Goal: Book appointment/travel/reservation

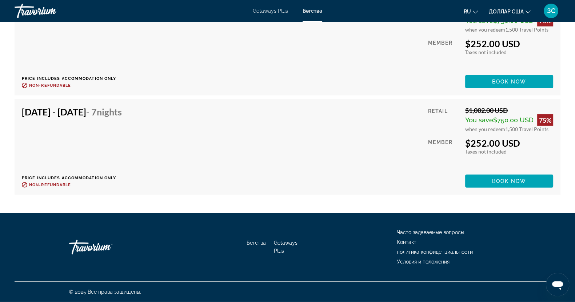
scroll to position [5705, 0]
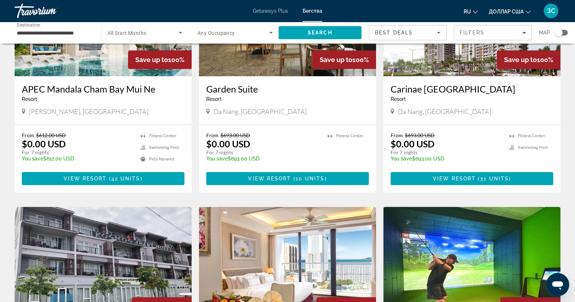
scroll to position [45, 0]
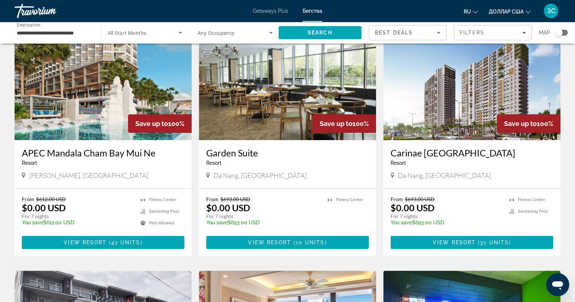
click at [277, 74] on img "Основное содержание" at bounding box center [287, 82] width 177 height 116
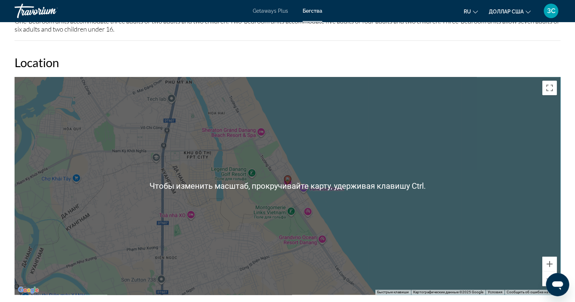
scroll to position [818, 0]
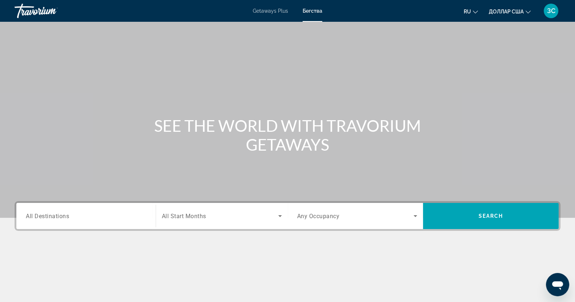
click at [77, 214] on input "Destination All Destinations" at bounding box center [86, 216] width 120 height 9
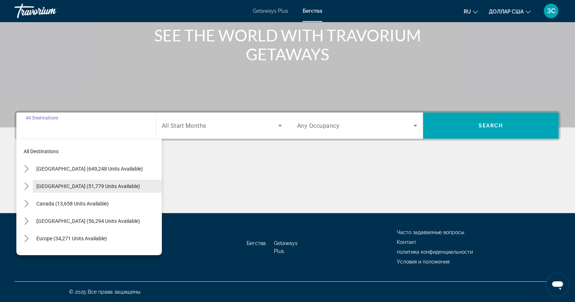
scroll to position [45, 0]
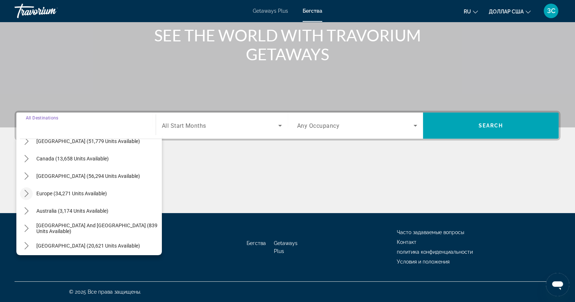
click at [27, 193] on icon "Toggle Europe (34,271 units available) submenu" at bounding box center [26, 193] width 7 height 7
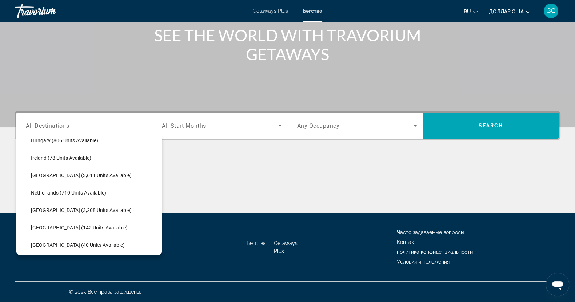
scroll to position [318, 0]
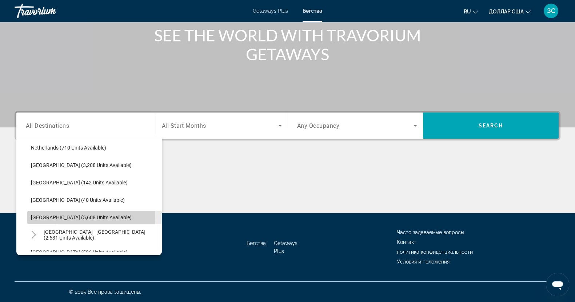
click at [60, 215] on span "Spain (5,608 units available)" at bounding box center [81, 218] width 101 height 6
type input "**********"
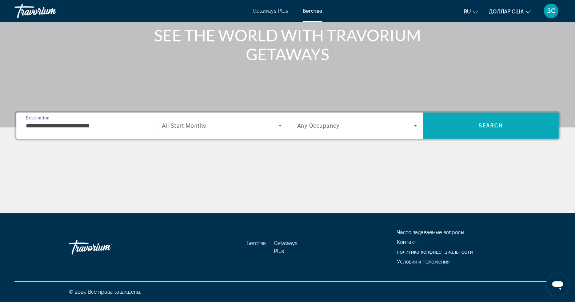
click at [467, 124] on span "Search" at bounding box center [491, 125] width 136 height 17
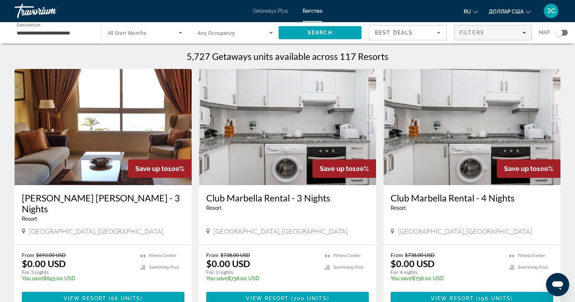
click at [525, 32] on span "Filters" at bounding box center [492, 32] width 77 height 17
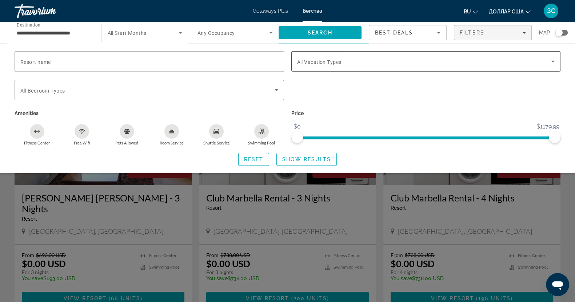
click at [553, 64] on icon "Search widget" at bounding box center [552, 61] width 9 height 9
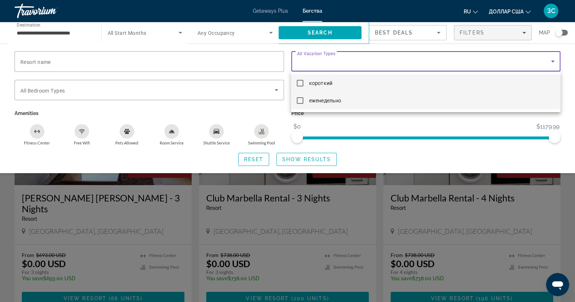
click at [300, 100] on mat-pseudo-checkbox at bounding box center [300, 100] width 7 height 7
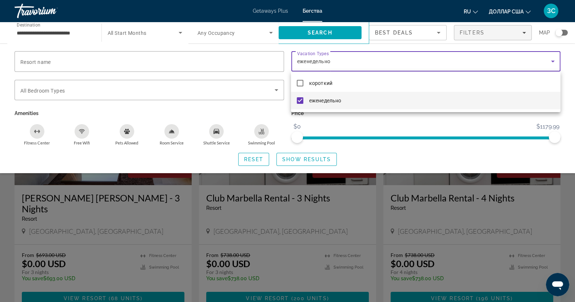
click at [301, 160] on div at bounding box center [287, 151] width 575 height 302
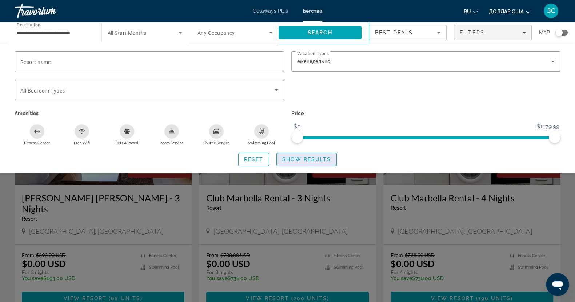
click at [305, 158] on span "Show Results" at bounding box center [306, 160] width 49 height 6
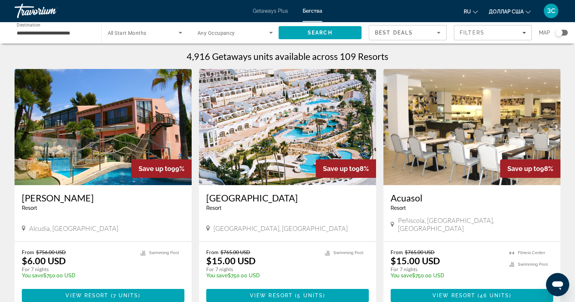
click at [86, 124] on img "Основное содержание" at bounding box center [103, 127] width 177 height 116
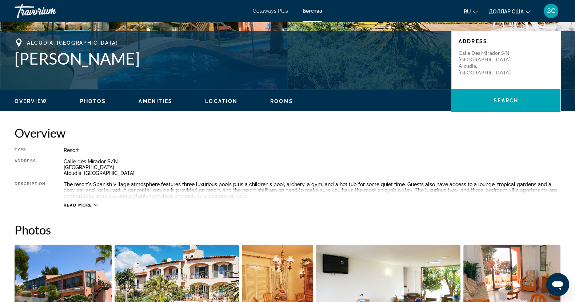
scroll to position [136, 0]
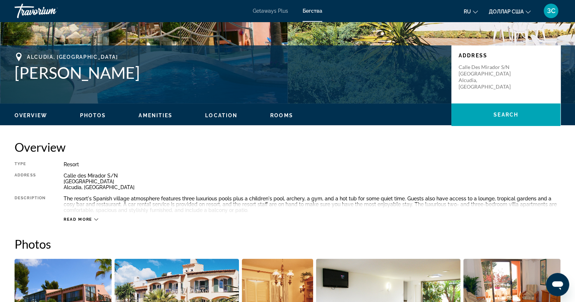
click at [117, 75] on h1 "Ona Aucanada" at bounding box center [229, 72] width 429 height 19
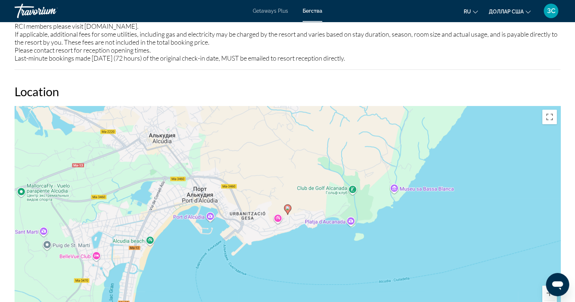
scroll to position [909, 0]
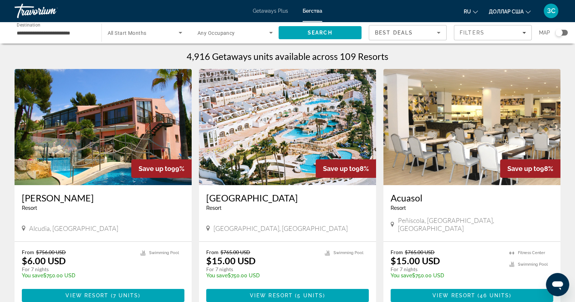
click at [285, 111] on img "Основное содержание" at bounding box center [287, 127] width 177 height 116
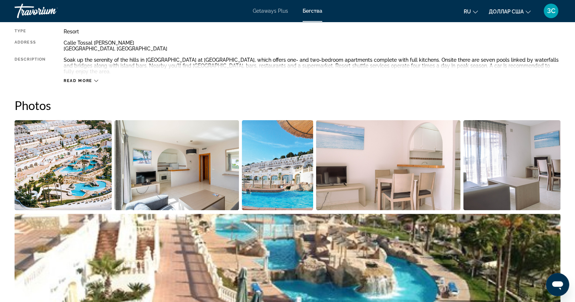
scroll to position [273, 0]
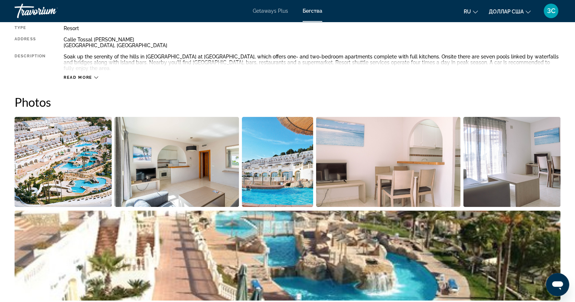
click at [523, 161] on img "Open full-screen image slider" at bounding box center [511, 162] width 97 height 90
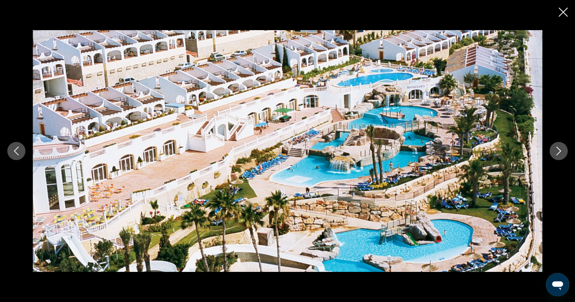
click at [560, 145] on button "Next image" at bounding box center [558, 151] width 18 height 18
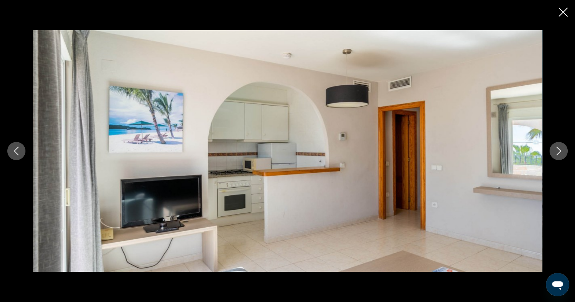
click at [560, 152] on icon "Next image" at bounding box center [558, 151] width 9 height 9
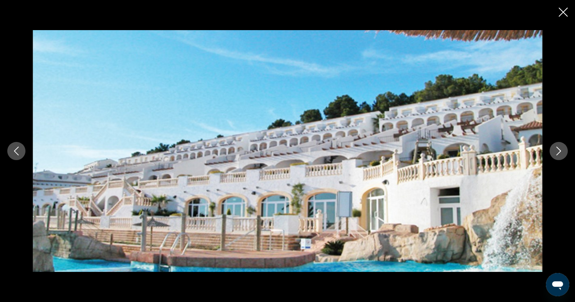
click at [560, 152] on icon "Next image" at bounding box center [558, 151] width 9 height 9
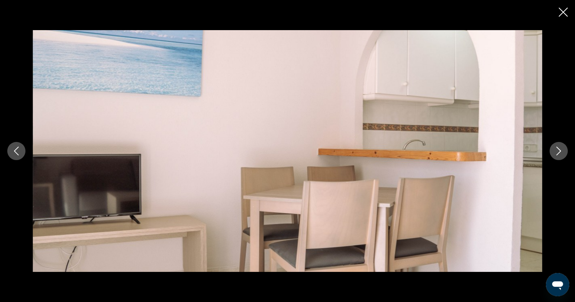
click at [560, 152] on icon "Next image" at bounding box center [558, 151] width 9 height 9
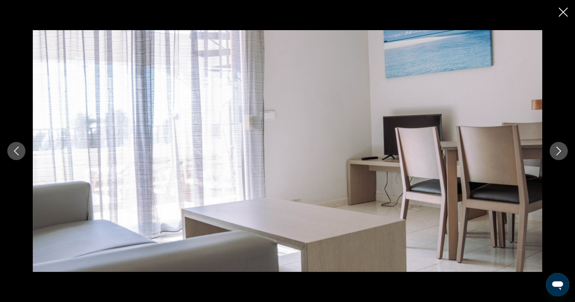
click at [560, 152] on icon "Next image" at bounding box center [558, 151] width 9 height 9
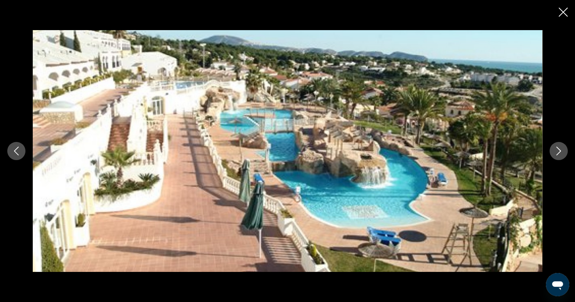
click at [560, 152] on icon "Next image" at bounding box center [558, 151] width 9 height 9
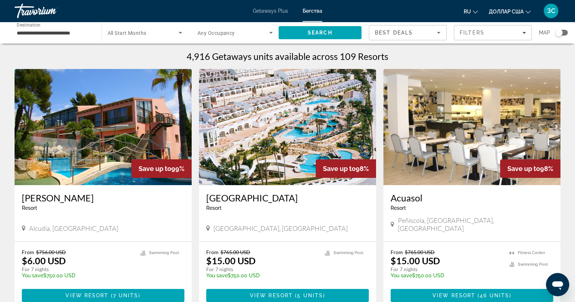
click at [485, 129] on img "Основное содержание" at bounding box center [471, 127] width 177 height 116
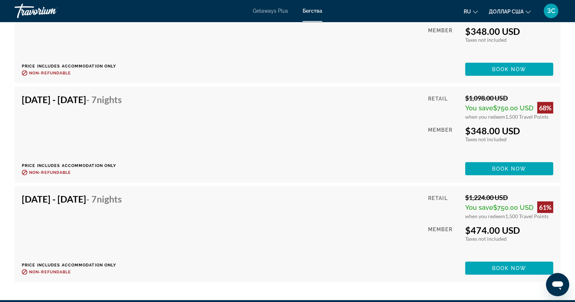
scroll to position [2426, 0]
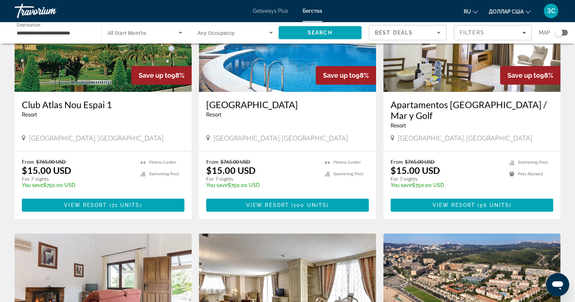
scroll to position [363, 0]
